Goal: Transaction & Acquisition: Purchase product/service

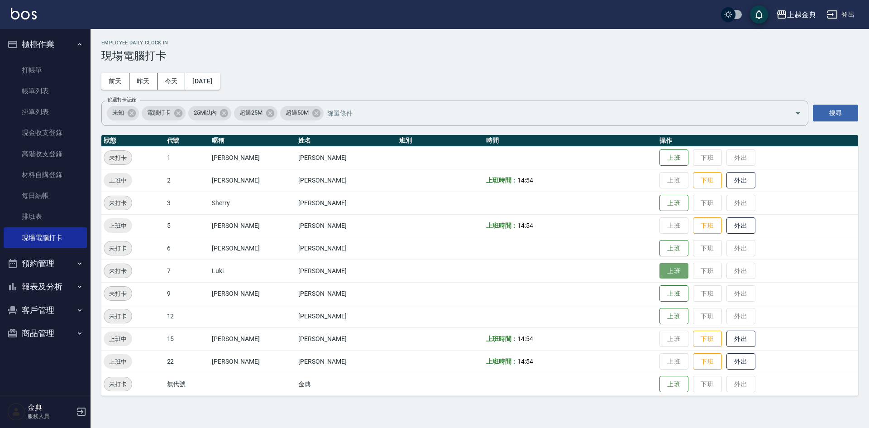
click at [662, 266] on button "上班" at bounding box center [674, 271] width 29 height 16
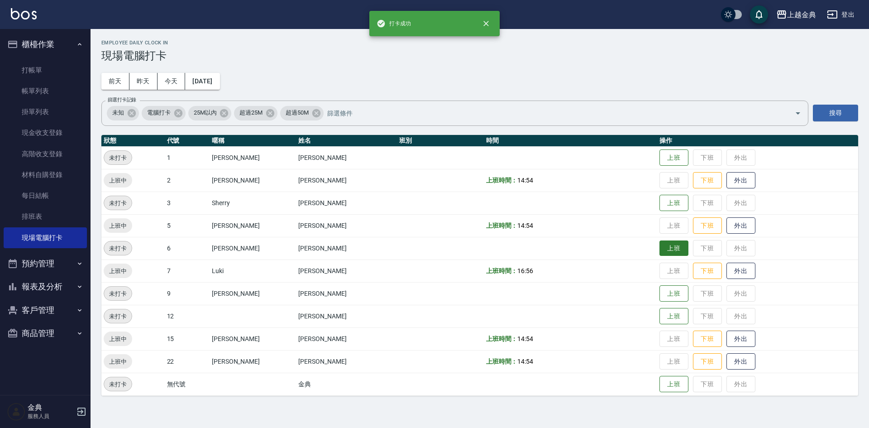
click at [660, 246] on button "上班" at bounding box center [674, 248] width 29 height 16
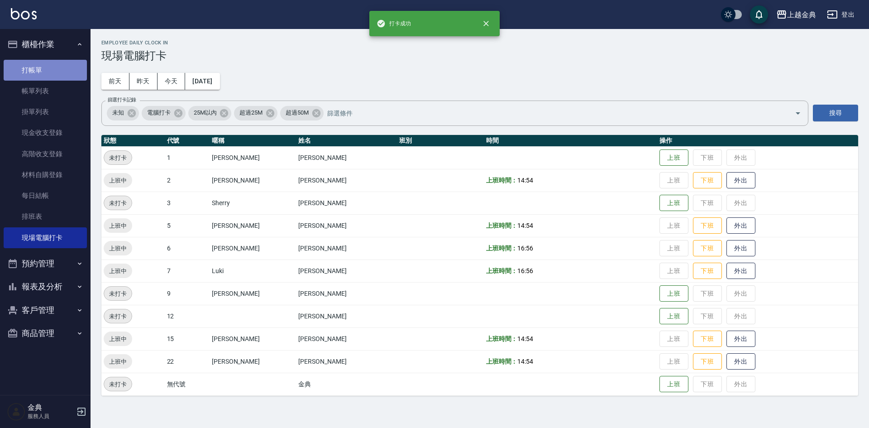
click at [36, 72] on link "打帳單" at bounding box center [45, 70] width 83 height 21
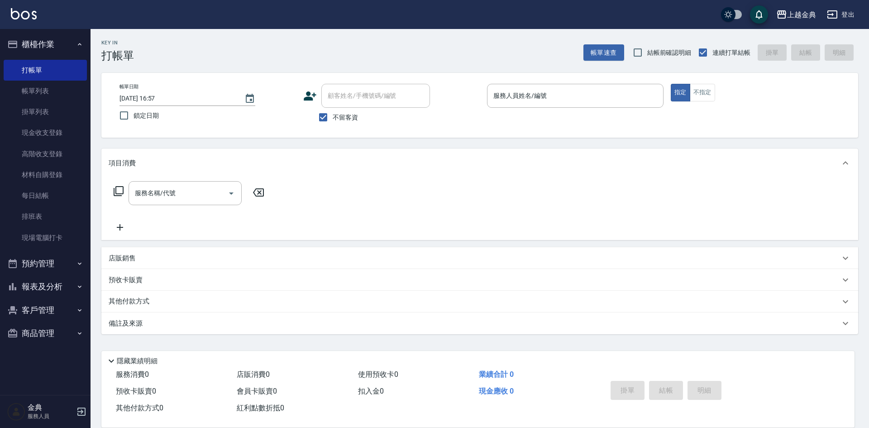
click at [723, 97] on div "指定 不指定" at bounding box center [759, 93] width 177 height 18
click at [700, 95] on button "不指定" at bounding box center [702, 93] width 25 height 18
click at [646, 93] on input "服務人員姓名/編號" at bounding box center [575, 96] width 168 height 16
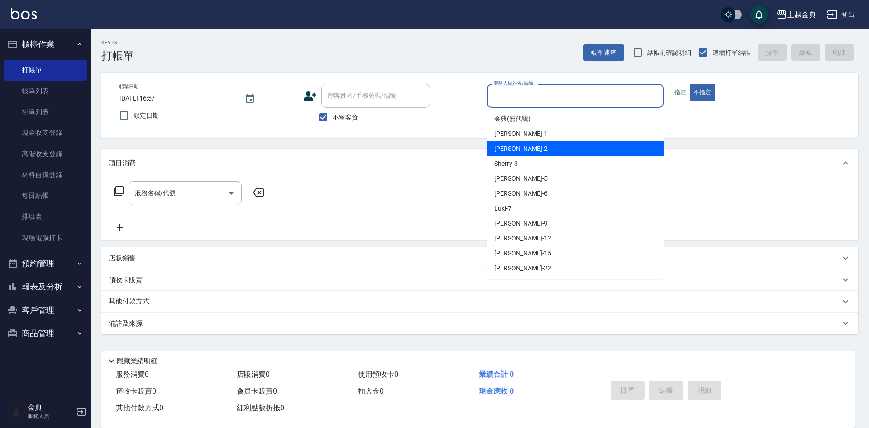
click at [580, 155] on div "Cindy -2" at bounding box center [575, 148] width 177 height 15
type input "[PERSON_NAME]-2"
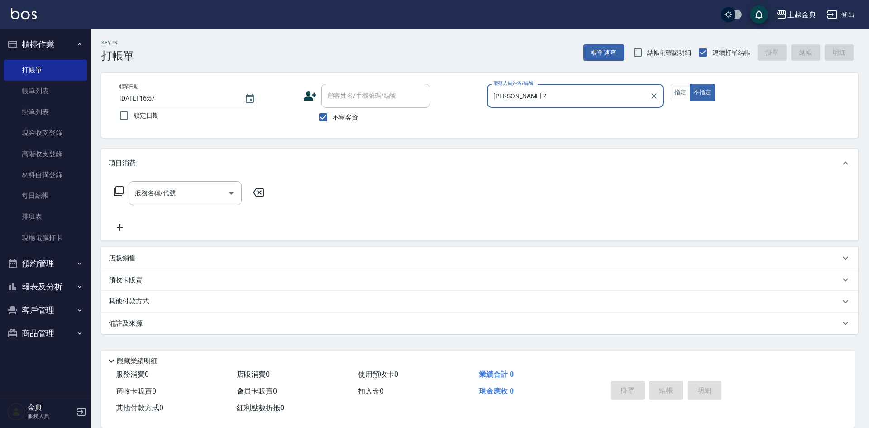
click at [118, 188] on icon at bounding box center [118, 191] width 11 height 11
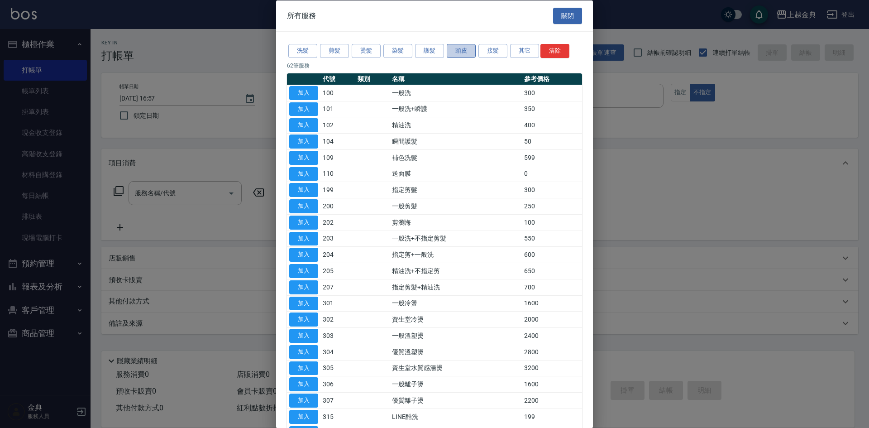
click at [469, 49] on button "頭皮" at bounding box center [461, 51] width 29 height 14
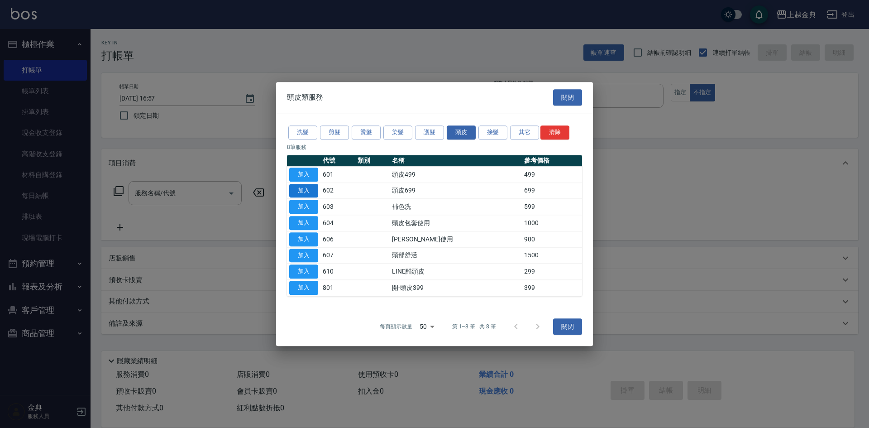
click at [308, 187] on button "加入" at bounding box center [303, 191] width 29 height 14
type input "頭皮699(602)"
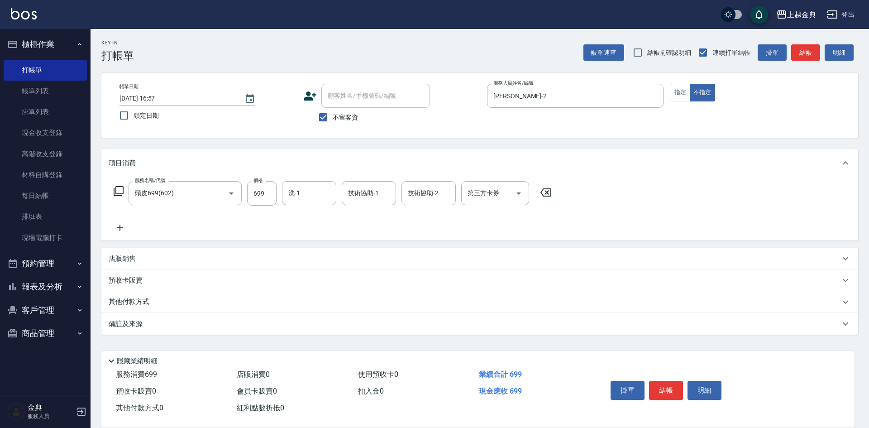
click at [115, 189] on icon at bounding box center [118, 191] width 11 height 11
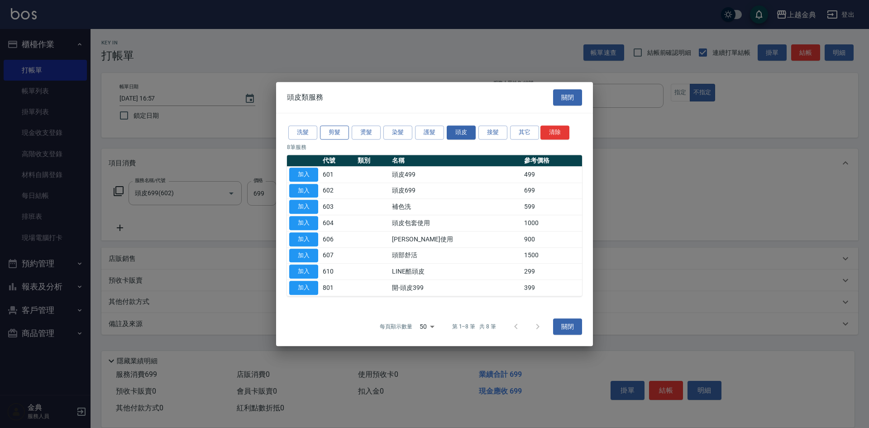
drag, startPoint x: 346, startPoint y: 125, endPoint x: 336, endPoint y: 130, distance: 11.0
click at [344, 125] on div "洗髮 剪髮 燙髮 染髮 護髮 頭皮 接髮 其它 清除" at bounding box center [434, 132] width 295 height 17
click at [336, 130] on button "剪髮" at bounding box center [334, 132] width 29 height 14
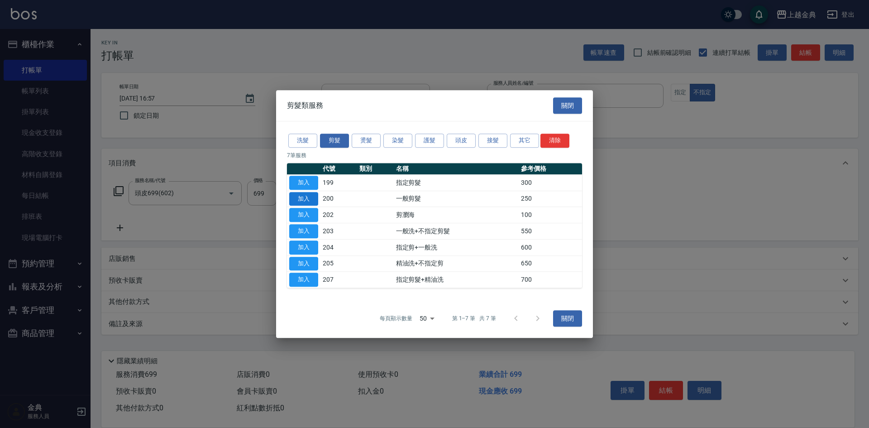
click at [312, 197] on button "加入" at bounding box center [303, 199] width 29 height 14
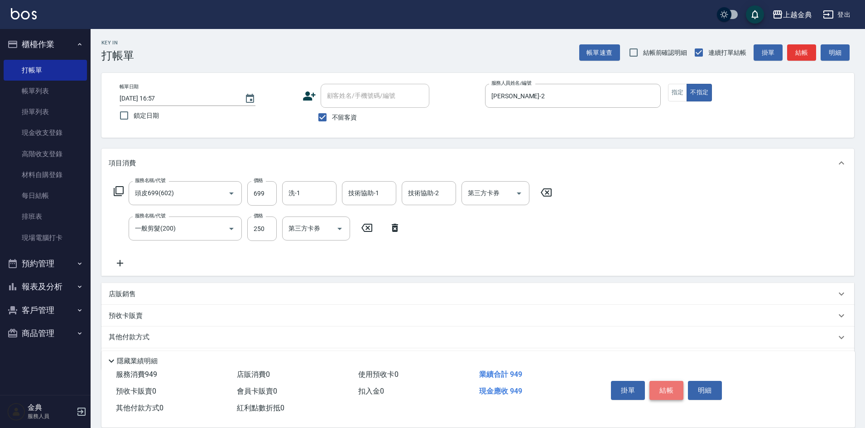
click at [667, 385] on button "結帳" at bounding box center [666, 390] width 34 height 19
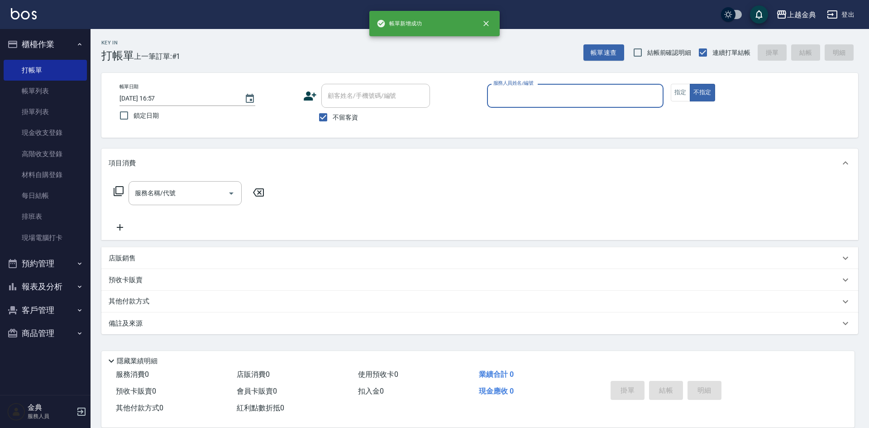
click at [534, 94] on input "服務人員姓名/編號" at bounding box center [575, 96] width 168 height 16
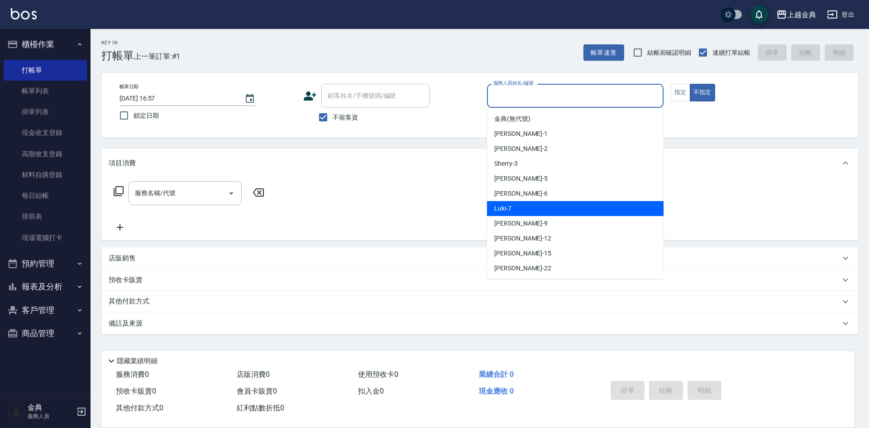
drag, startPoint x: 543, startPoint y: 201, endPoint x: 540, endPoint y: 196, distance: 6.7
click at [543, 201] on ul "金典 (無代號) [PERSON_NAME] -1 Cindy -2 Sherry -3 [PERSON_NAME] -5 [PERSON_NAME] -6 …" at bounding box center [575, 193] width 177 height 171
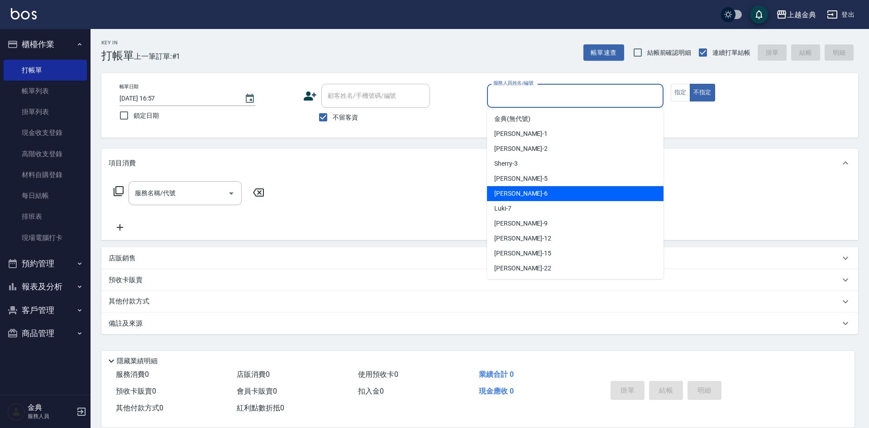
click at [540, 192] on div "[PERSON_NAME] -6" at bounding box center [575, 193] width 177 height 15
type input "[PERSON_NAME]-6"
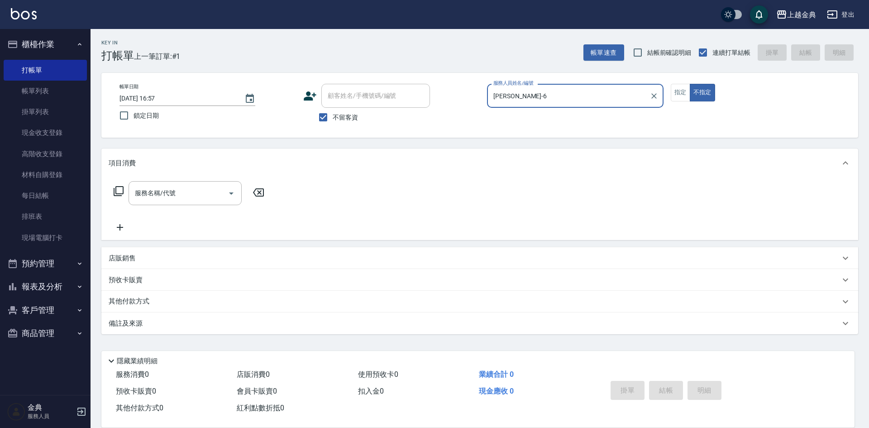
click at [124, 191] on div "服務名稱/代號 服務名稱/代號" at bounding box center [189, 193] width 161 height 24
click at [119, 191] on icon at bounding box center [118, 191] width 11 height 11
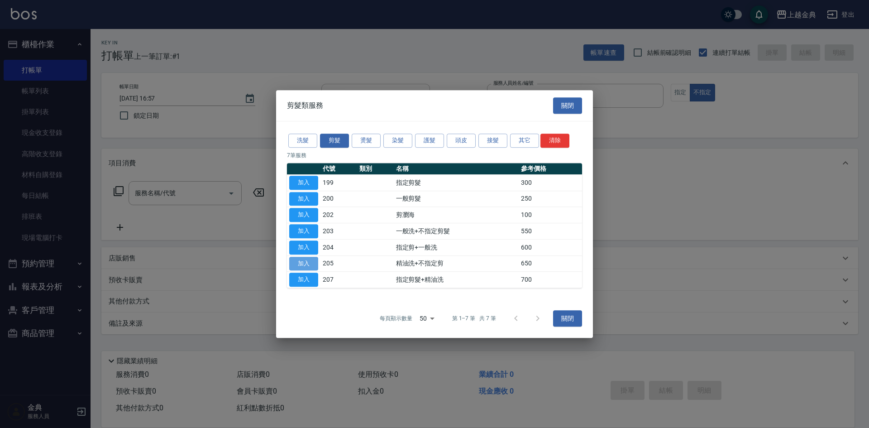
click at [300, 263] on button "加入" at bounding box center [303, 264] width 29 height 14
type input "精油洗+不指定剪(205)"
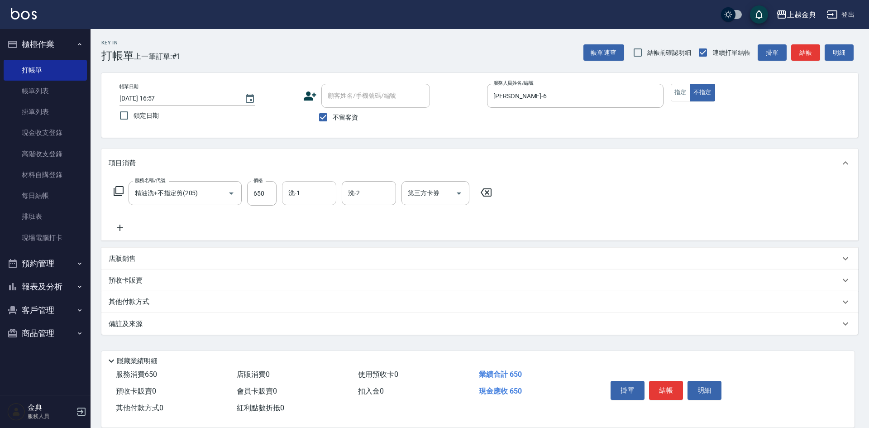
click at [321, 201] on input "洗-1" at bounding box center [309, 193] width 46 height 16
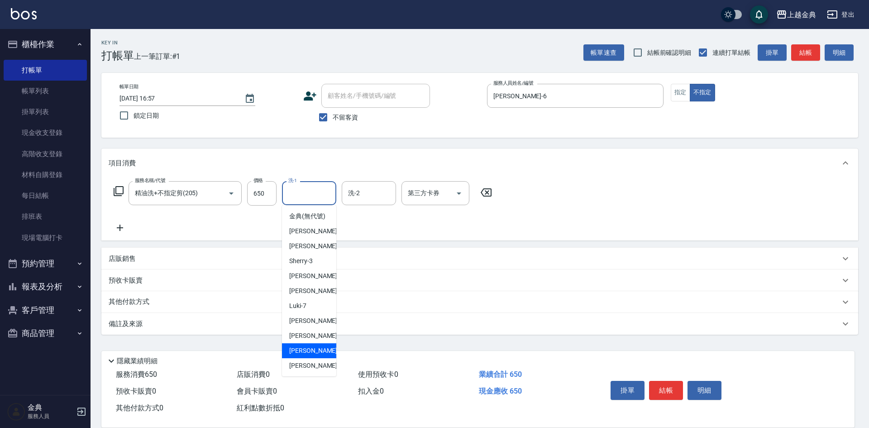
click at [307, 358] on div "[PERSON_NAME] -15" at bounding box center [309, 350] width 54 height 15
click at [295, 196] on input "[PERSON_NAME]-15" at bounding box center [302, 193] width 33 height 16
click at [302, 370] on span "[PERSON_NAME] -22" at bounding box center [317, 366] width 57 height 10
type input "[PERSON_NAME]-22"
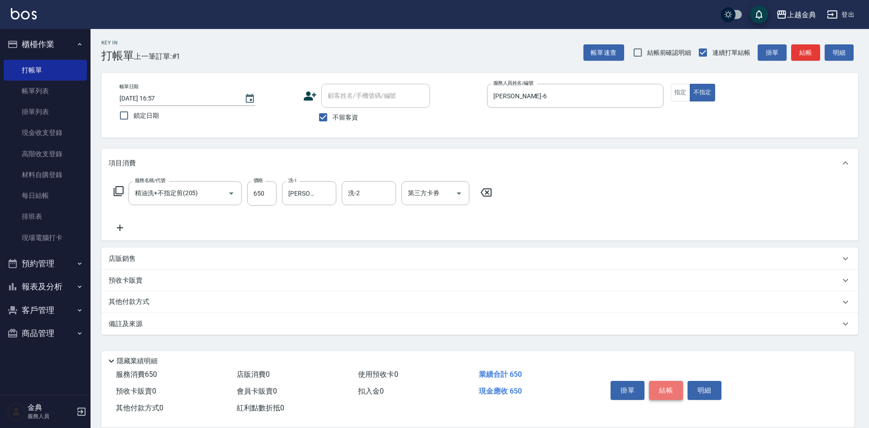
click at [672, 384] on button "結帳" at bounding box center [666, 390] width 34 height 19
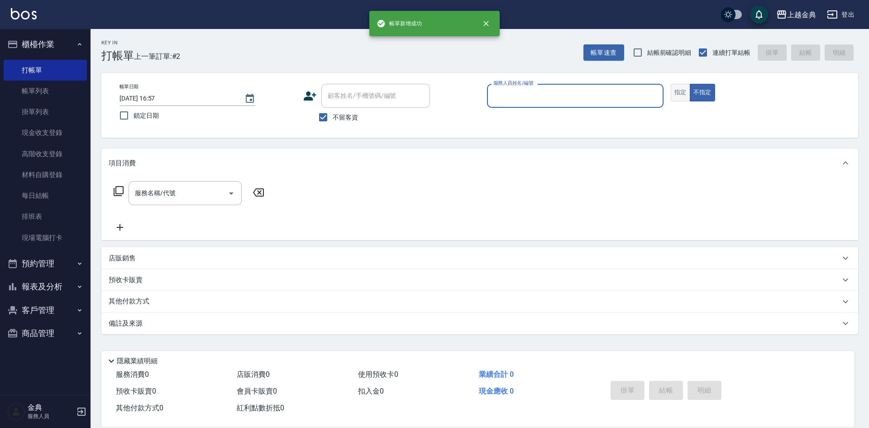
click at [677, 84] on button "指定" at bounding box center [680, 93] width 19 height 18
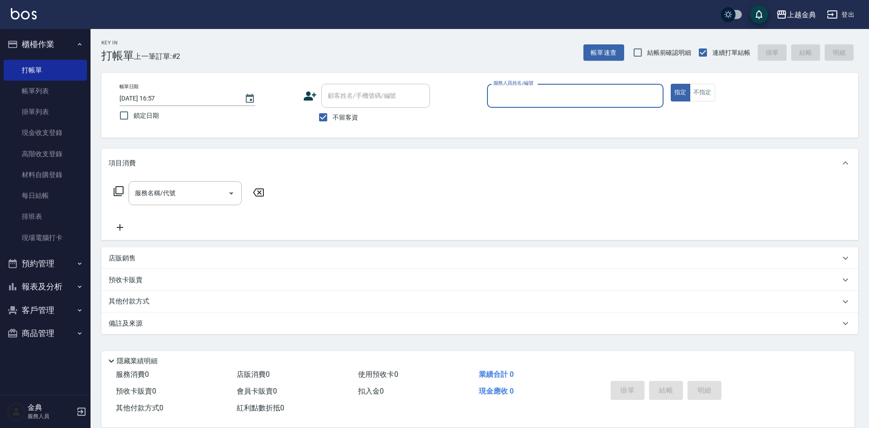
click at [630, 93] on input "服務人員姓名/編號" at bounding box center [575, 96] width 168 height 16
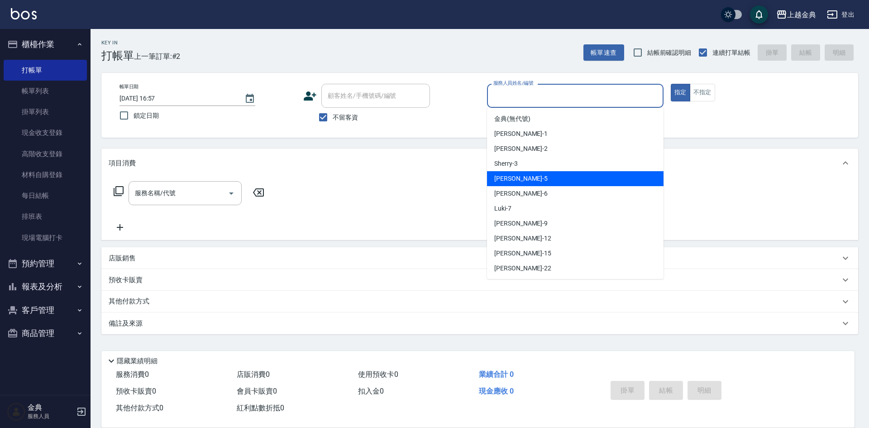
click at [568, 172] on div "[PERSON_NAME] -5" at bounding box center [575, 178] width 177 height 15
type input "[PERSON_NAME]-5"
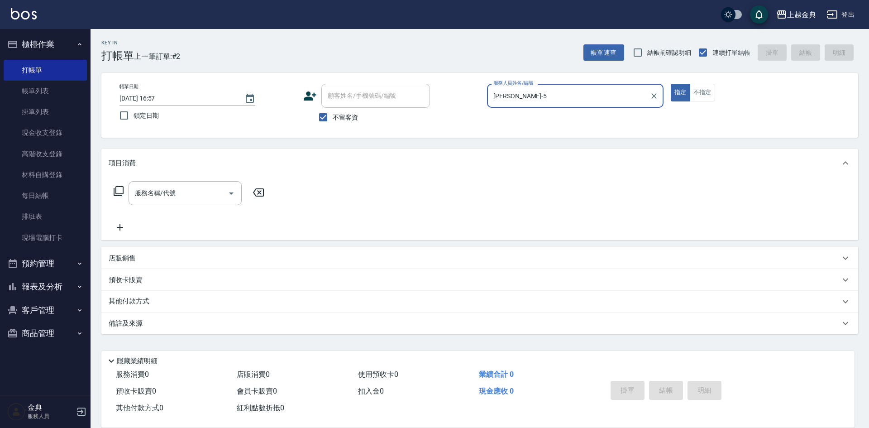
click at [118, 189] on icon at bounding box center [118, 191] width 11 height 11
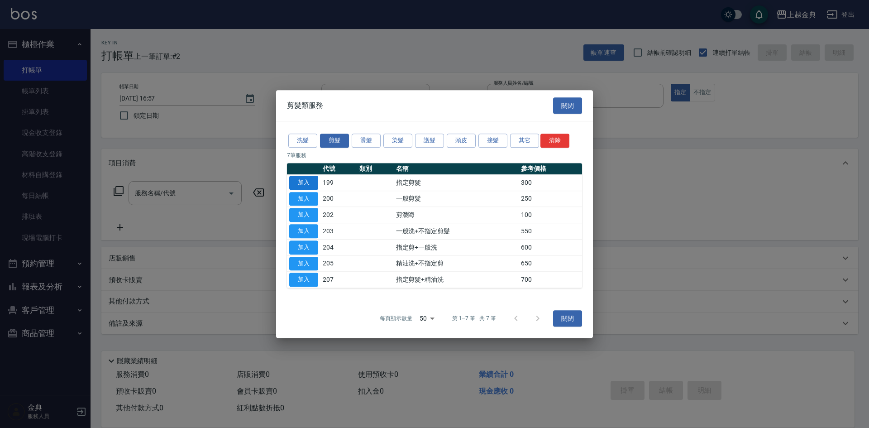
click at [312, 179] on button "加入" at bounding box center [303, 183] width 29 height 14
type input "指定剪髮(199)"
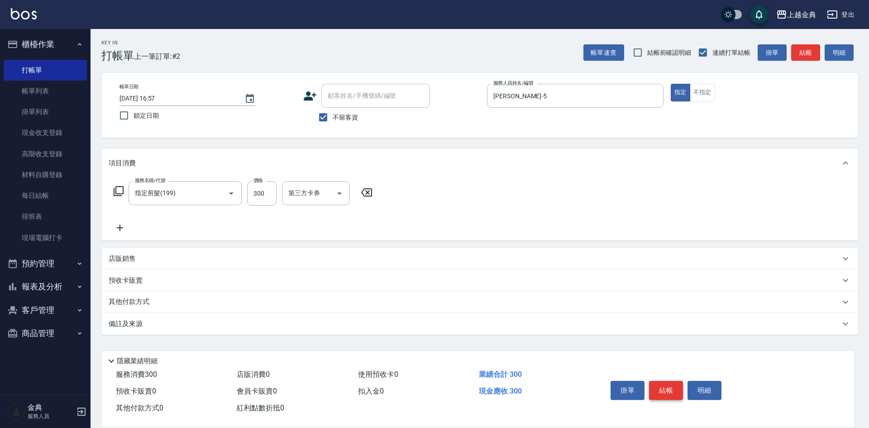
click at [674, 387] on button "結帳" at bounding box center [666, 390] width 34 height 19
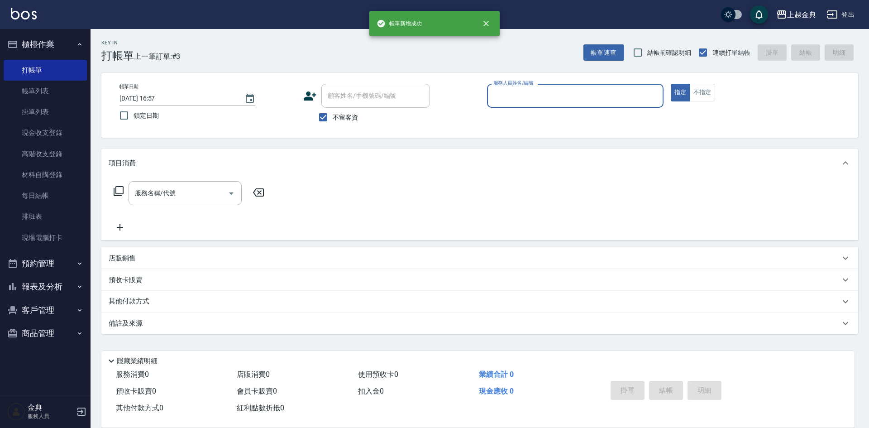
drag, startPoint x: 580, startPoint y: 89, endPoint x: 581, endPoint y: 103, distance: 13.6
click at [580, 91] on input "服務人員姓名/編號" at bounding box center [575, 96] width 168 height 16
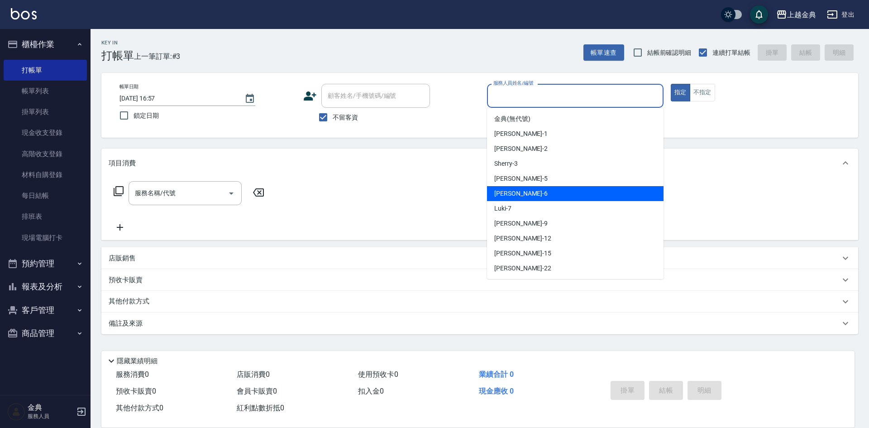
click at [552, 201] on div "[PERSON_NAME] -6" at bounding box center [575, 193] width 177 height 15
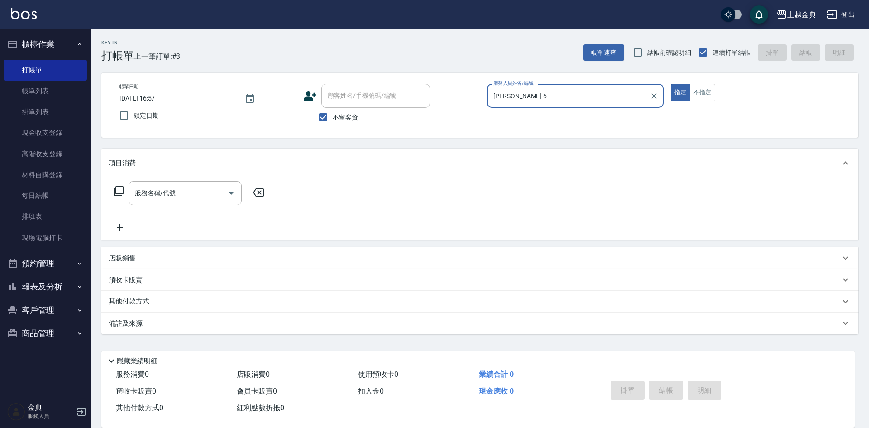
drag, startPoint x: 529, startPoint y: 86, endPoint x: 528, endPoint y: 131, distance: 44.4
click at [529, 87] on div "服務人員姓名/編號 [PERSON_NAME]-6 服務人員姓名/編號" at bounding box center [575, 96] width 177 height 24
drag, startPoint x: 532, startPoint y: 108, endPoint x: 532, endPoint y: 101, distance: 7.7
click at [532, 101] on div "服務人員姓名/編號 [PERSON_NAME]-6 服務人員姓名/編號" at bounding box center [575, 101] width 177 height 34
click at [532, 96] on input "[PERSON_NAME]-6" at bounding box center [568, 96] width 155 height 16
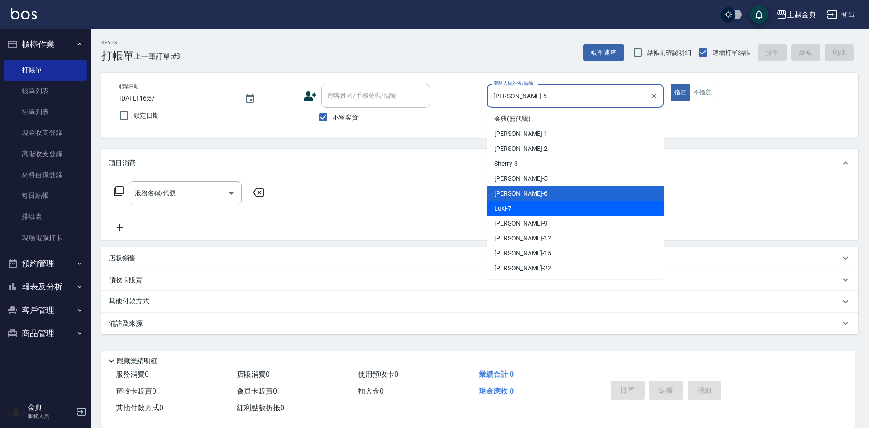
click at [514, 212] on div "Luki -7" at bounding box center [575, 208] width 177 height 15
type input "Luki-7"
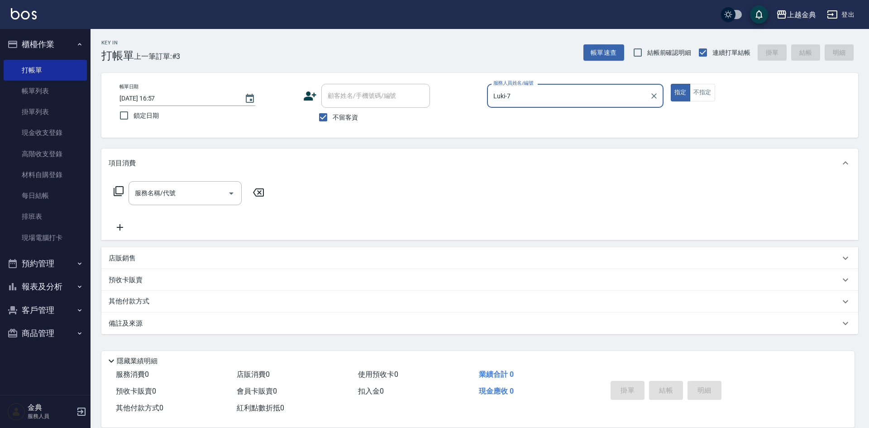
click at [119, 192] on icon at bounding box center [118, 191] width 11 height 11
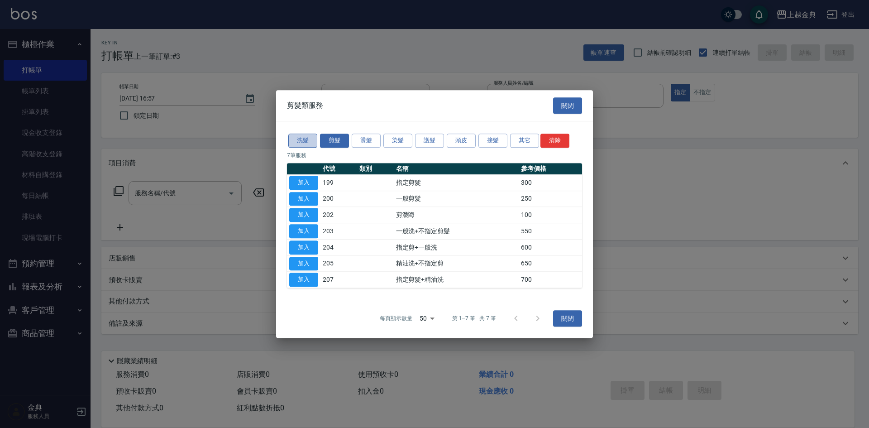
click at [294, 139] on button "洗髮" at bounding box center [302, 141] width 29 height 14
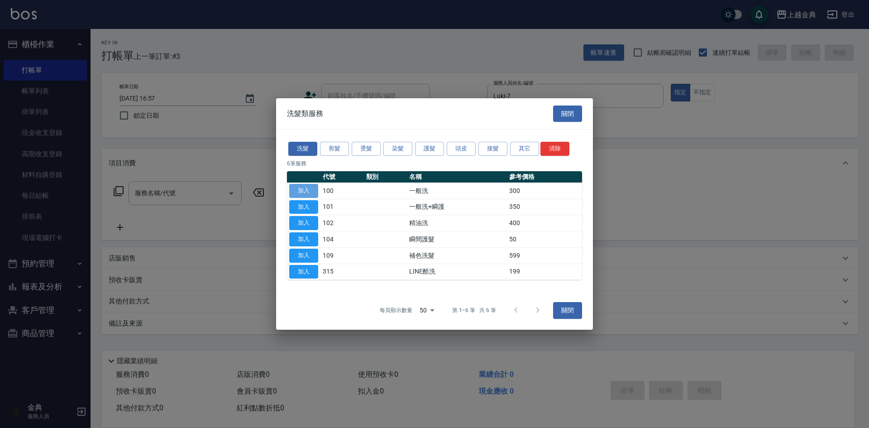
click at [308, 194] on button "加入" at bounding box center [303, 191] width 29 height 14
type input "一般洗(100)"
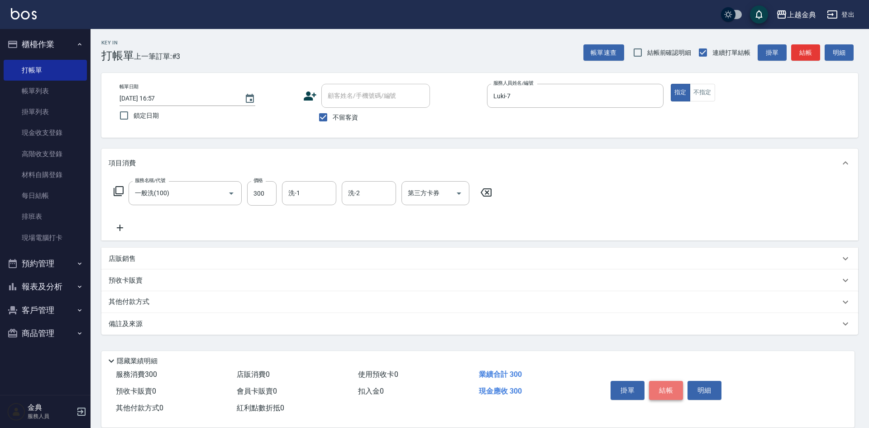
click at [671, 386] on button "結帳" at bounding box center [666, 390] width 34 height 19
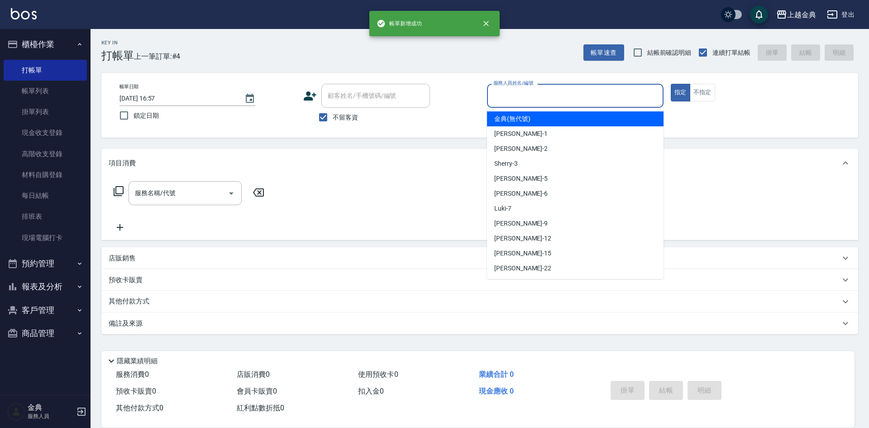
click at [588, 100] on input "服務人員姓名/編號" at bounding box center [575, 96] width 168 height 16
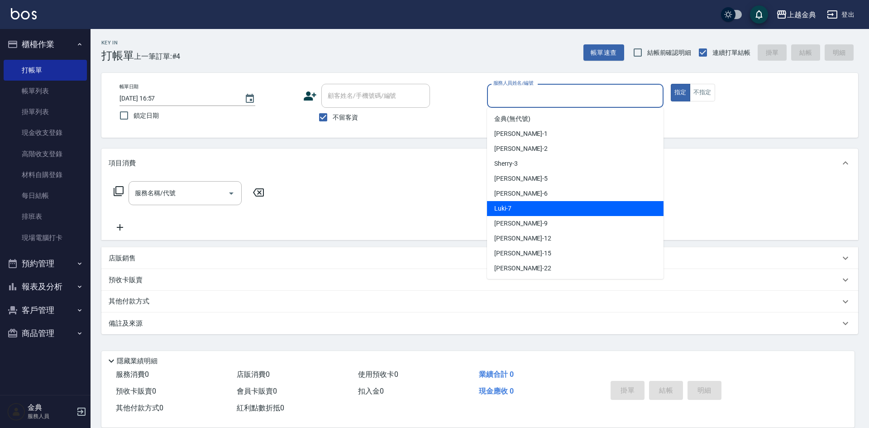
click at [580, 214] on div "Luki -7" at bounding box center [575, 208] width 177 height 15
type input "Luki-7"
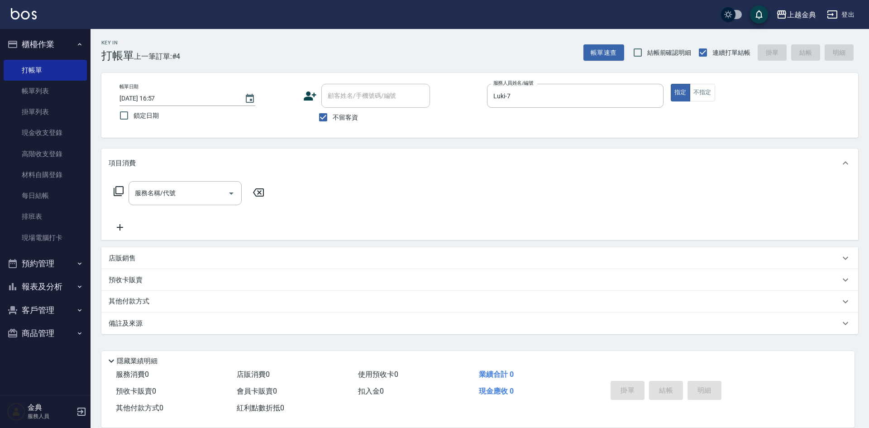
click at [118, 189] on icon at bounding box center [118, 191] width 11 height 11
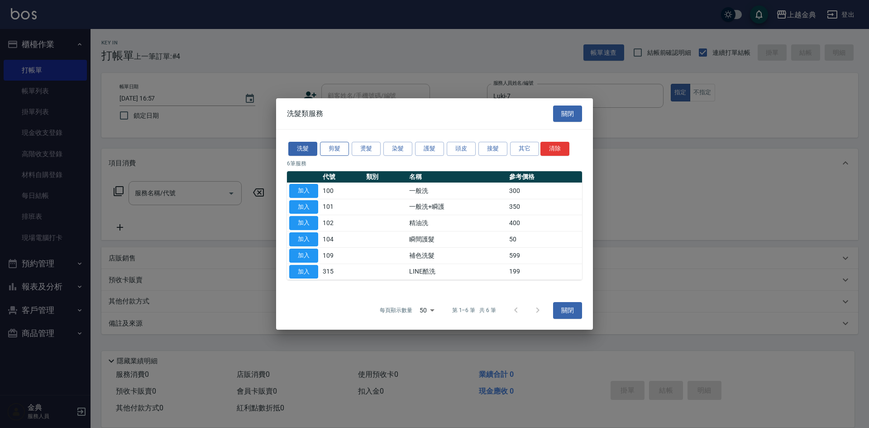
click at [335, 151] on button "剪髮" at bounding box center [334, 149] width 29 height 14
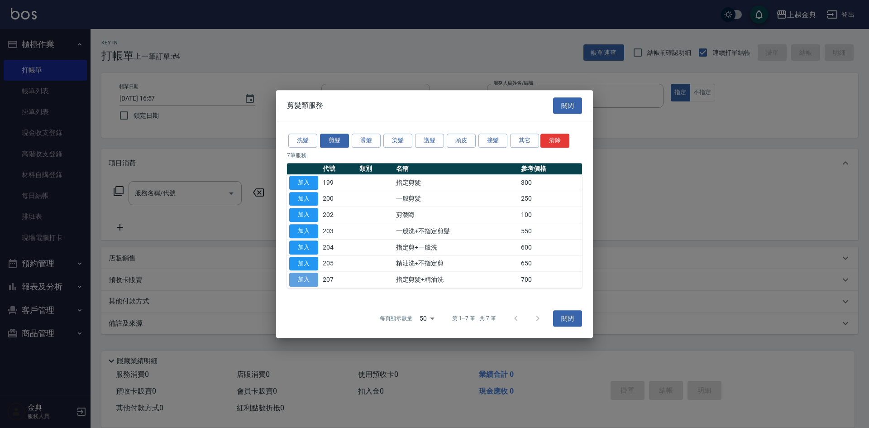
click at [299, 280] on button "加入" at bounding box center [303, 280] width 29 height 14
type input "指定剪髮+精油洗(207)"
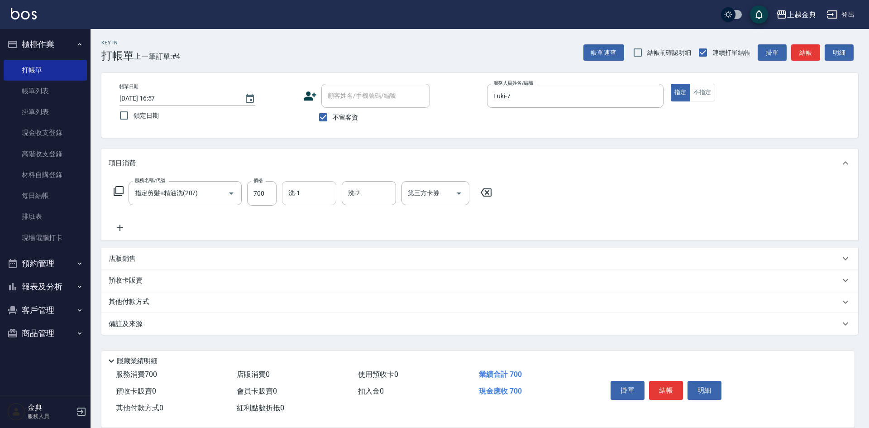
drag, startPoint x: 292, startPoint y: 183, endPoint x: 302, endPoint y: 190, distance: 12.2
click at [297, 186] on div "洗-1" at bounding box center [309, 193] width 54 height 24
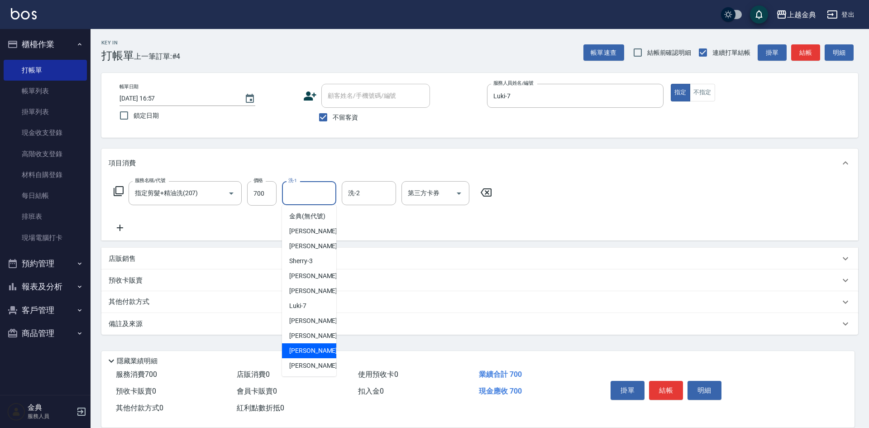
click at [302, 355] on span "[PERSON_NAME] -15" at bounding box center [317, 351] width 57 height 10
type input "[PERSON_NAME]-15"
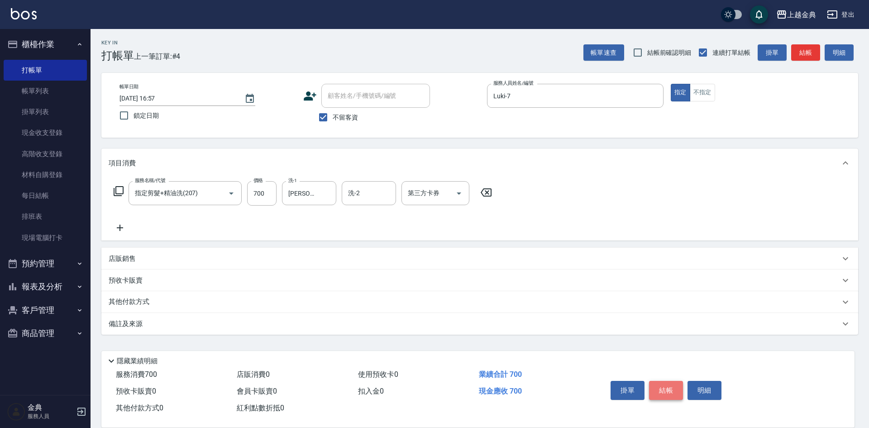
click at [665, 384] on button "結帳" at bounding box center [666, 390] width 34 height 19
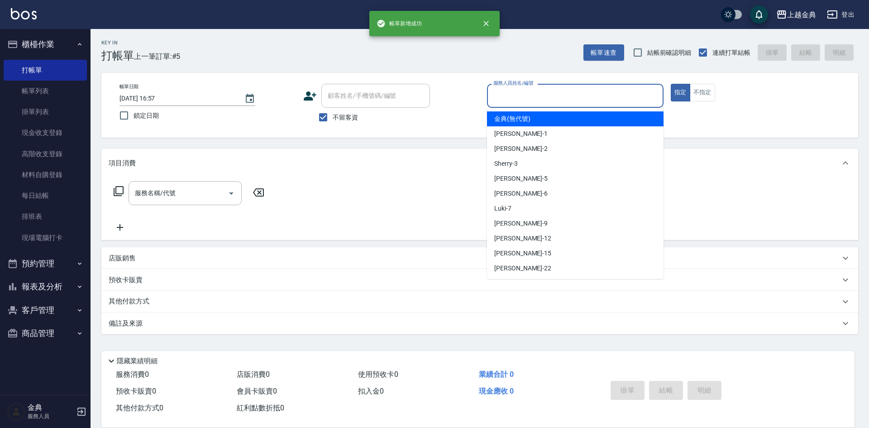
click at [542, 95] on input "服務人員姓名/編號" at bounding box center [575, 96] width 168 height 16
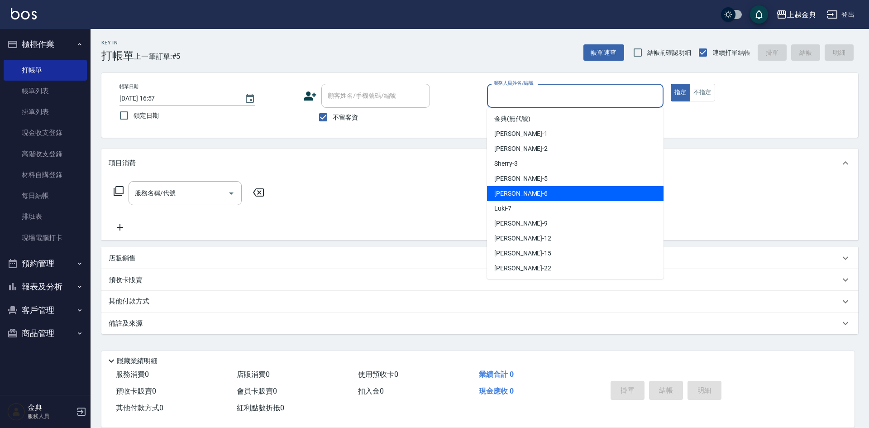
click at [539, 197] on div "[PERSON_NAME] -6" at bounding box center [575, 193] width 177 height 15
type input "[PERSON_NAME]-6"
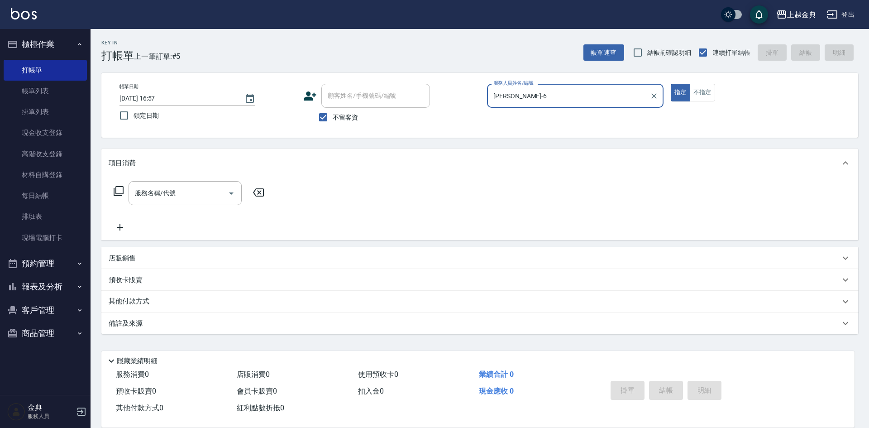
click at [119, 191] on icon at bounding box center [118, 191] width 11 height 11
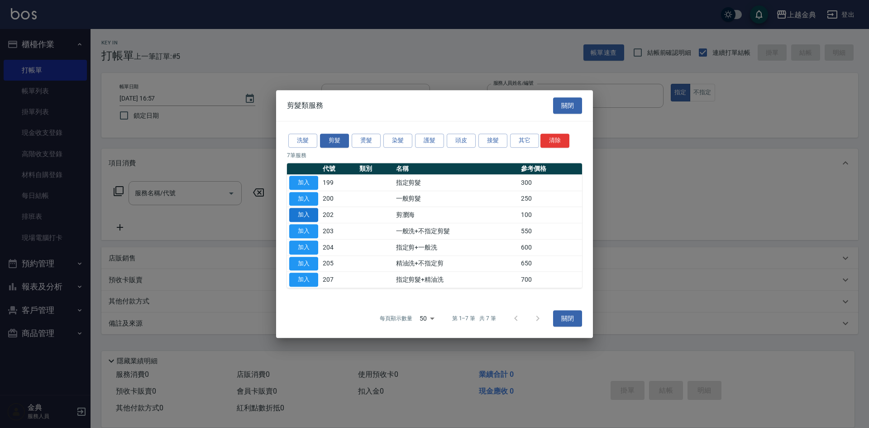
click at [297, 213] on button "加入" at bounding box center [303, 215] width 29 height 14
type input "剪瀏海(202)"
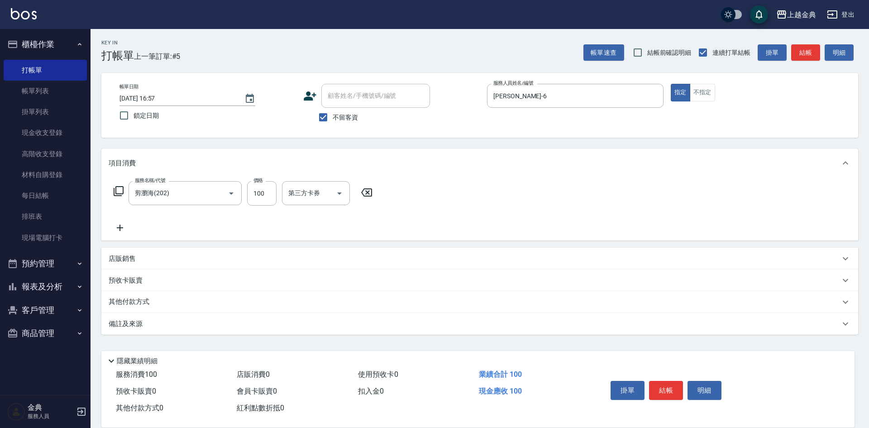
click at [690, 389] on button "明細" at bounding box center [705, 390] width 34 height 19
click at [671, 389] on body "上越金典 登出 櫃檯作業 打帳單 帳單列表 掛單列表 現金收支登錄 高階收支登錄 材料自購登錄 每日結帳 排班表 現場電腦打卡 預約管理 預約管理 單日預約紀…" at bounding box center [434, 214] width 869 height 428
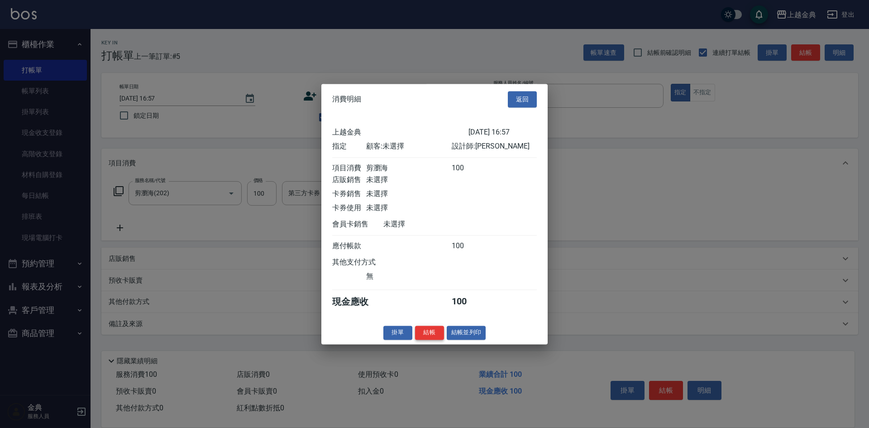
click at [431, 340] on button "結帳" at bounding box center [429, 333] width 29 height 14
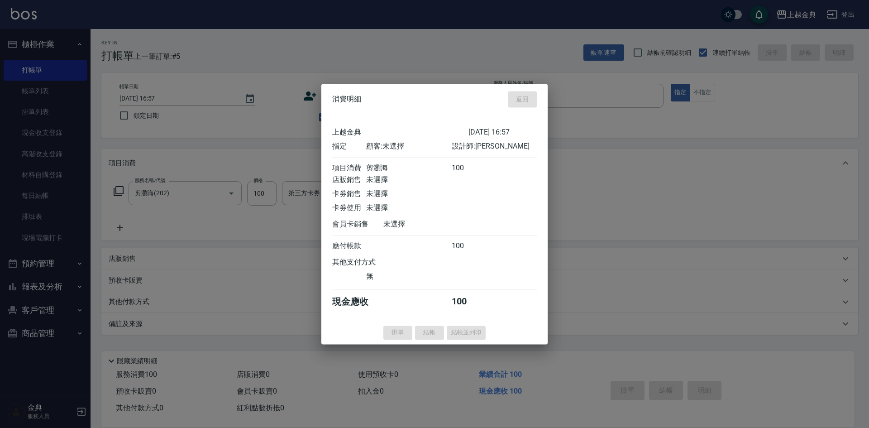
type input "[DATE] 16:58"
